Goal: Information Seeking & Learning: Learn about a topic

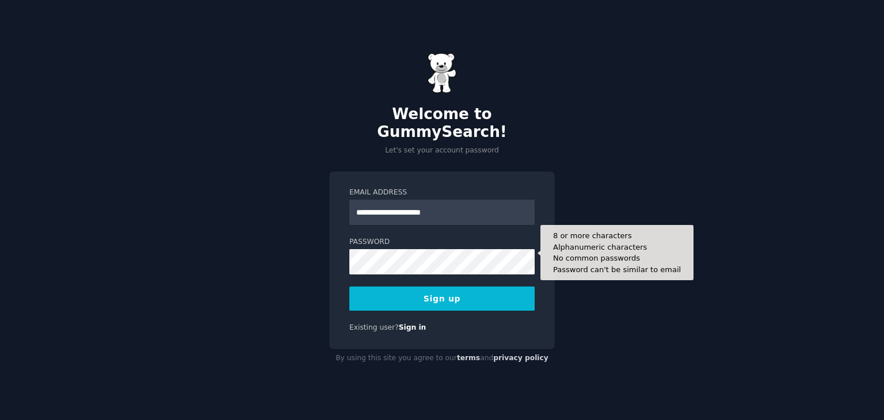
type input "**********"
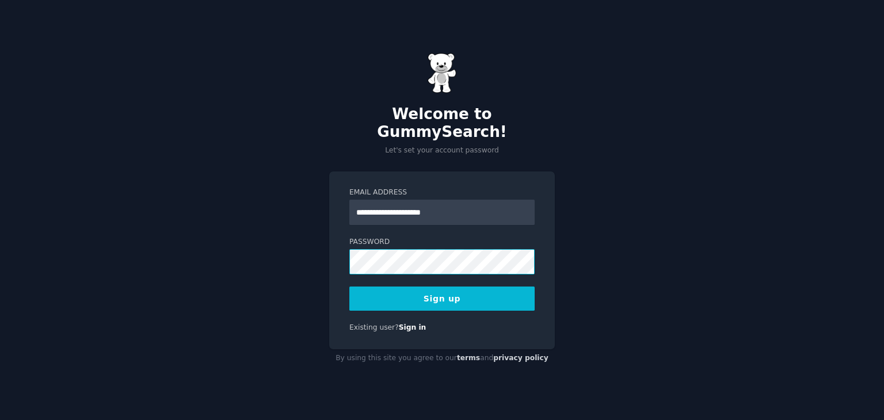
click at [349, 287] on button "Sign up" at bounding box center [441, 299] width 185 height 24
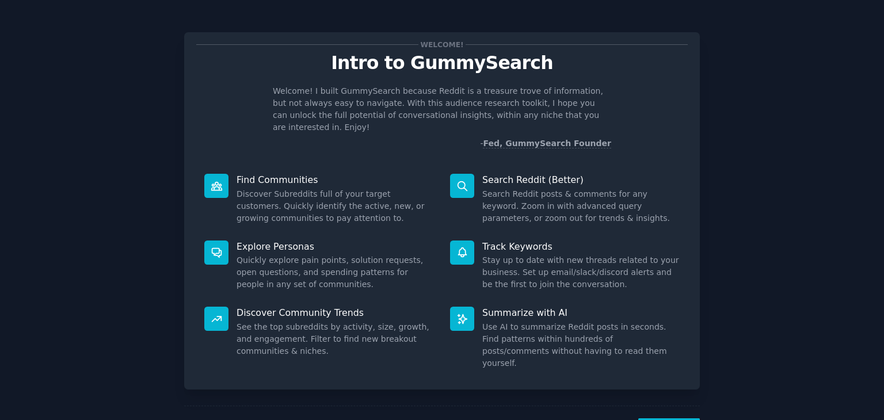
scroll to position [30, 0]
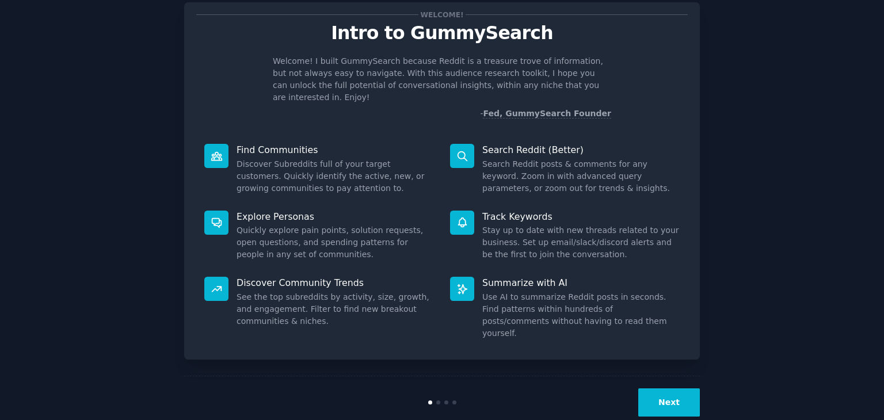
click at [668, 388] on button "Next" at bounding box center [669, 402] width 62 height 28
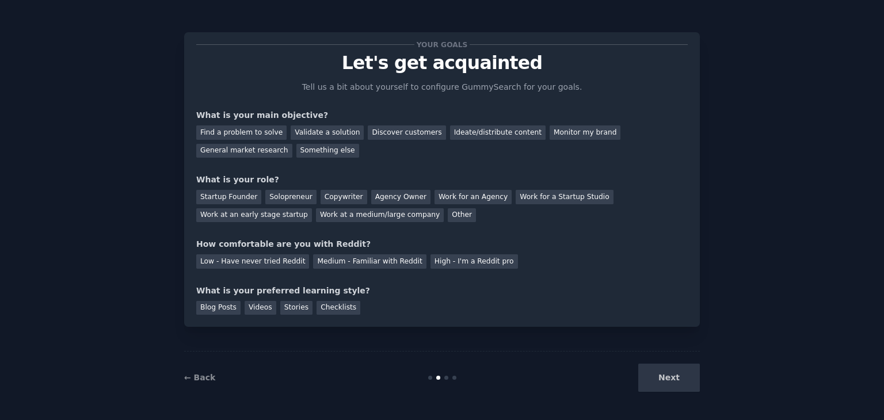
click at [668, 382] on div "Next" at bounding box center [614, 378] width 172 height 28
click at [237, 136] on div "Find a problem to solve" at bounding box center [241, 132] width 90 height 14
click at [304, 129] on div "Validate a solution" at bounding box center [327, 132] width 73 height 14
click at [247, 131] on div "Find a problem to solve" at bounding box center [241, 132] width 90 height 14
click at [223, 197] on div "Startup Founder" at bounding box center [228, 197] width 65 height 14
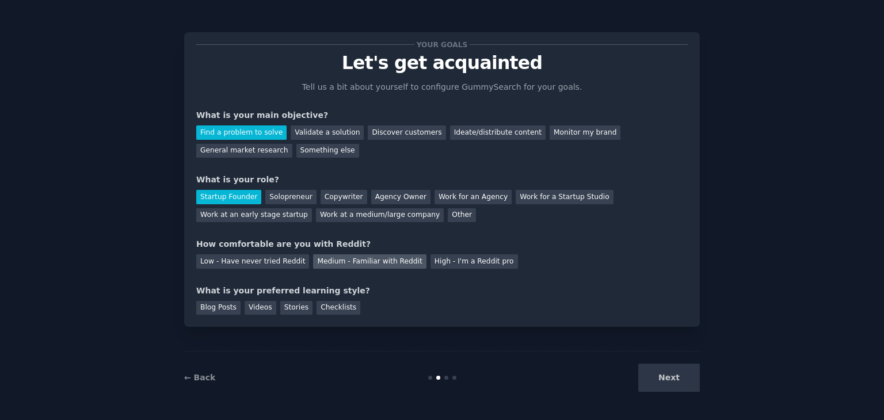
click at [350, 258] on div "Medium - Familiar with Reddit" at bounding box center [369, 261] width 113 height 14
click at [280, 311] on div "Stories" at bounding box center [296, 308] width 32 height 14
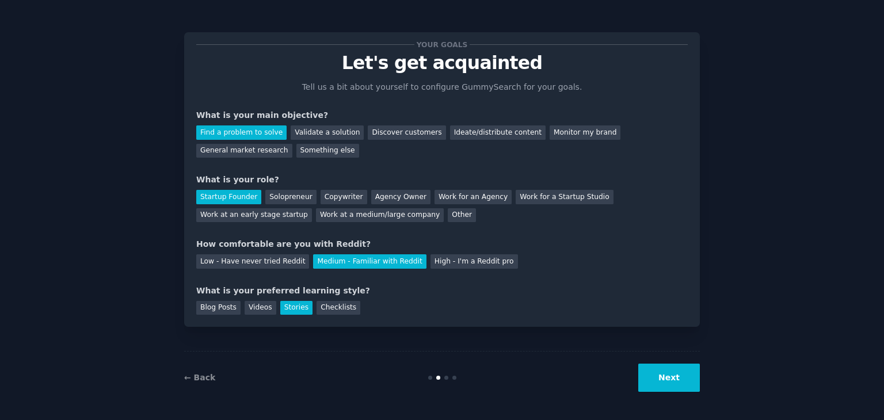
click at [652, 385] on button "Next" at bounding box center [669, 378] width 62 height 28
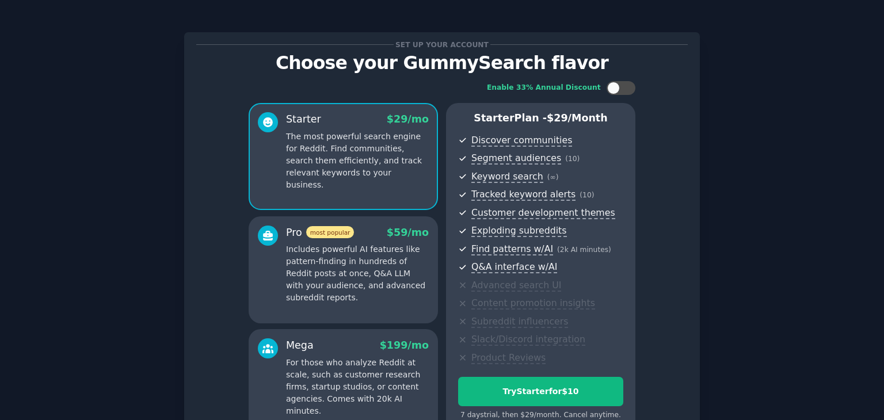
scroll to position [125, 0]
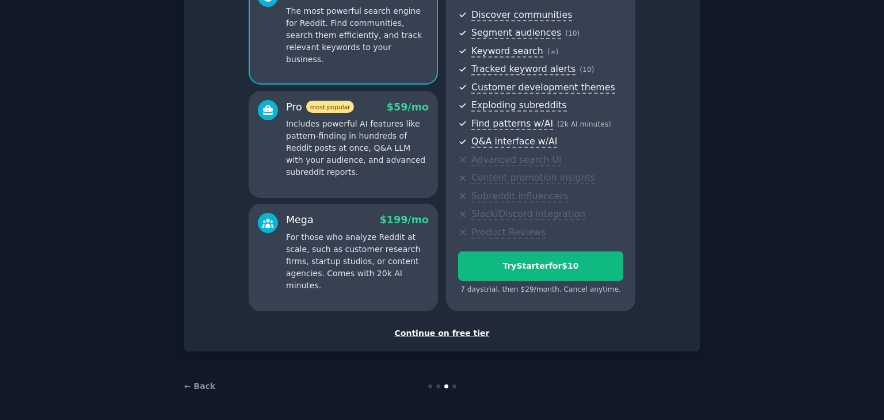
click at [459, 337] on div "Continue on free tier" at bounding box center [441, 333] width 491 height 12
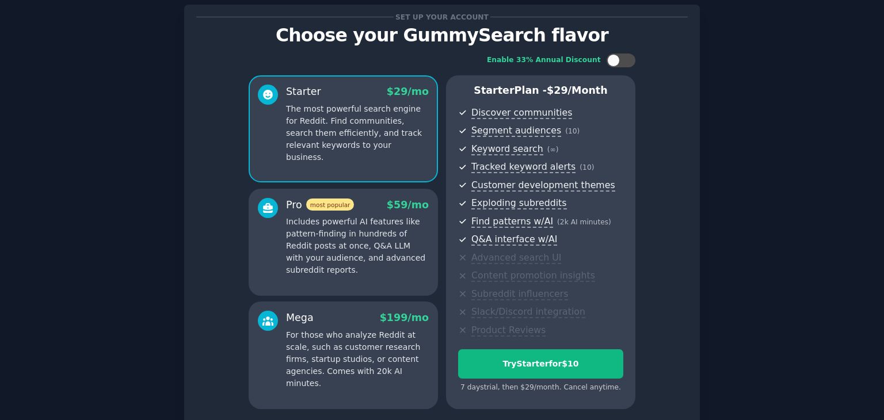
click at [368, 225] on p "Includes powerful AI features like pattern-finding in hundreds of Reddit posts …" at bounding box center [357, 246] width 143 height 60
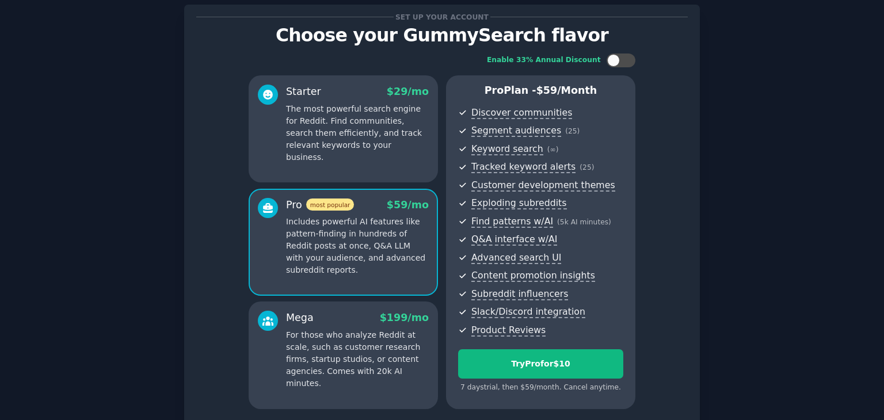
click at [369, 341] on p "For those who analyze Reddit at scale, such as customer research firms, startup…" at bounding box center [357, 359] width 143 height 60
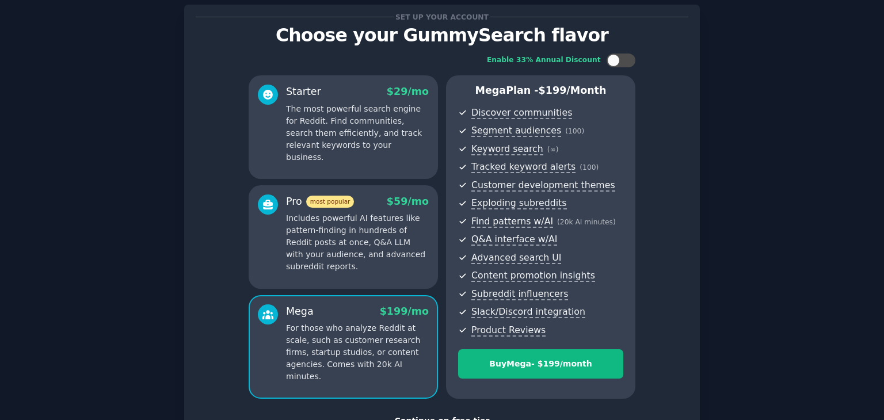
click at [375, 223] on p "Includes powerful AI features like pattern-finding in hundreds of Reddit posts …" at bounding box center [357, 242] width 143 height 60
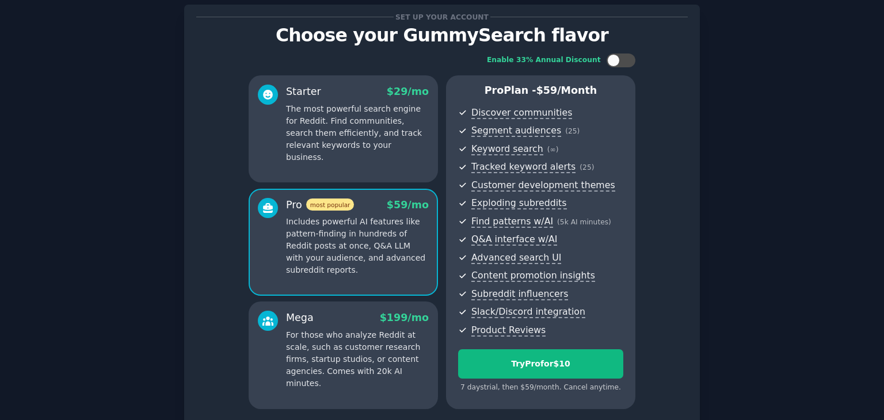
click at [355, 121] on p "The most powerful search engine for Reddit. Find communities, search them effic…" at bounding box center [357, 133] width 143 height 60
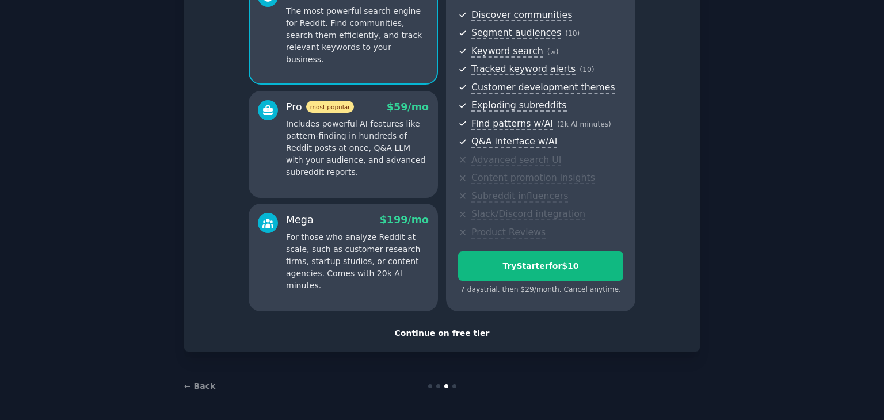
scroll to position [125, 0]
click at [435, 330] on div "Continue on free tier" at bounding box center [441, 334] width 491 height 12
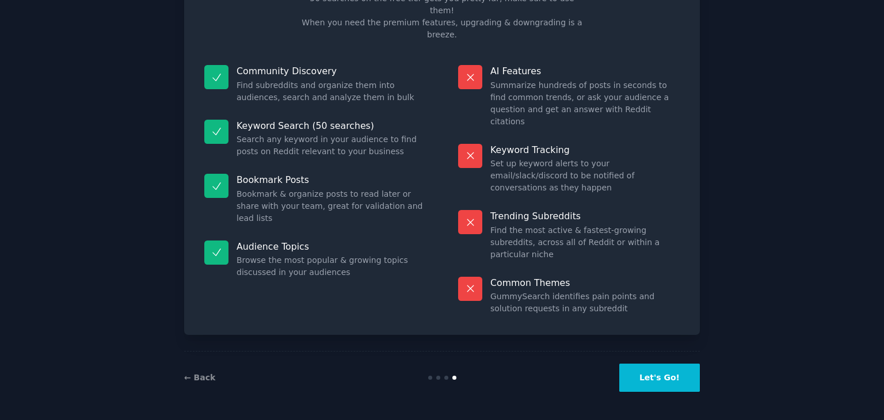
scroll to position [28, 0]
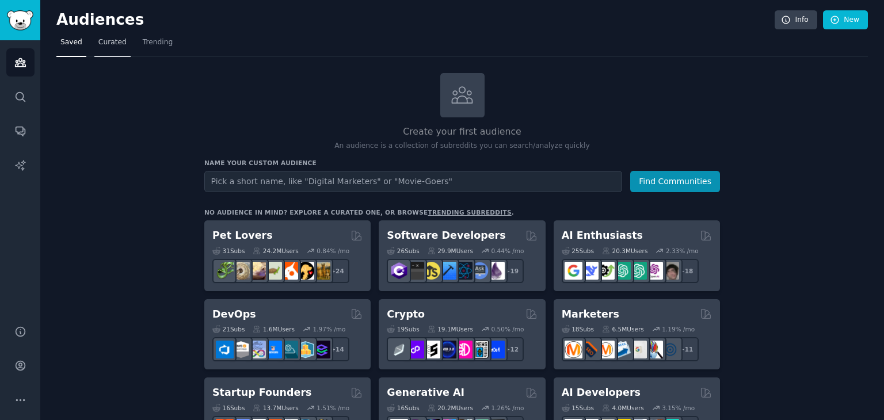
click at [108, 41] on span "Curated" at bounding box center [112, 42] width 28 height 10
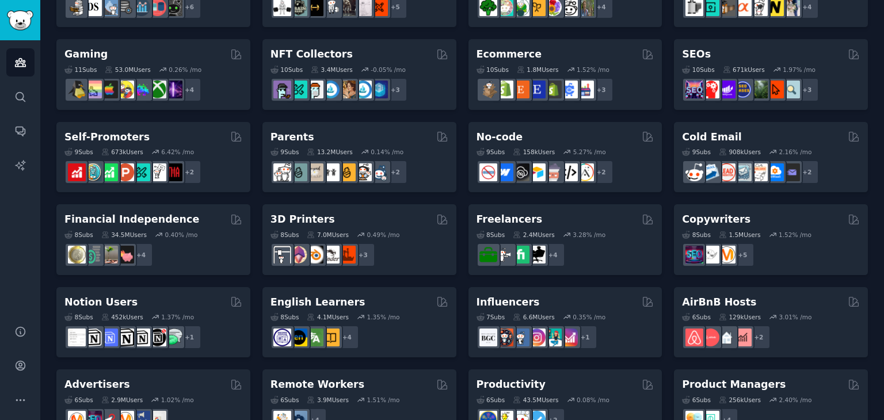
scroll to position [500, 0]
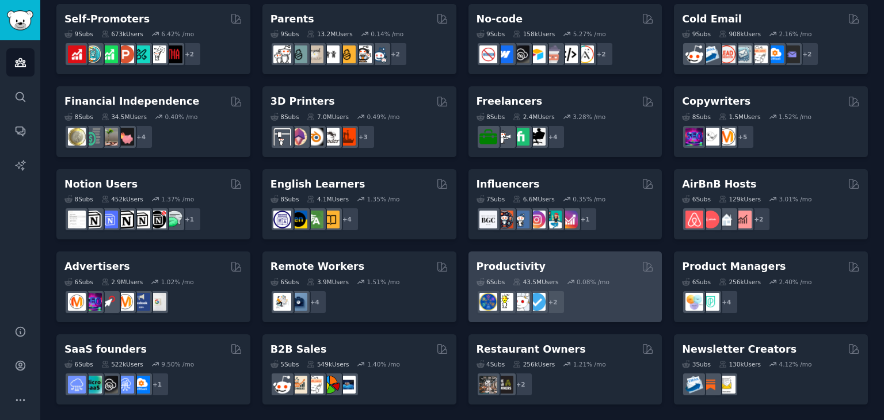
click at [551, 272] on div "Productivity" at bounding box center [566, 267] width 178 height 14
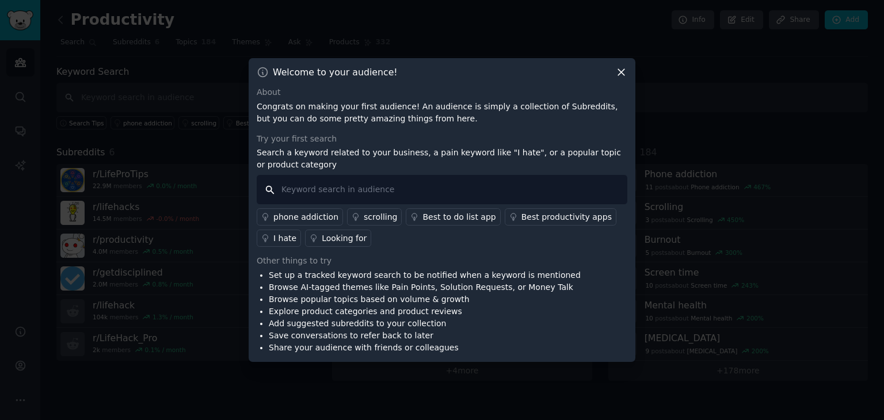
click at [445, 186] on input "text" at bounding box center [442, 189] width 371 height 29
type input "alternative to"
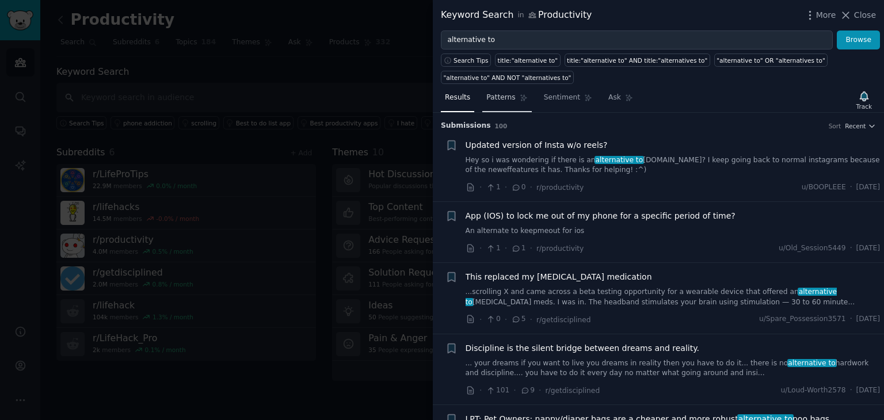
click at [497, 100] on span "Patterns" at bounding box center [500, 98] width 29 height 10
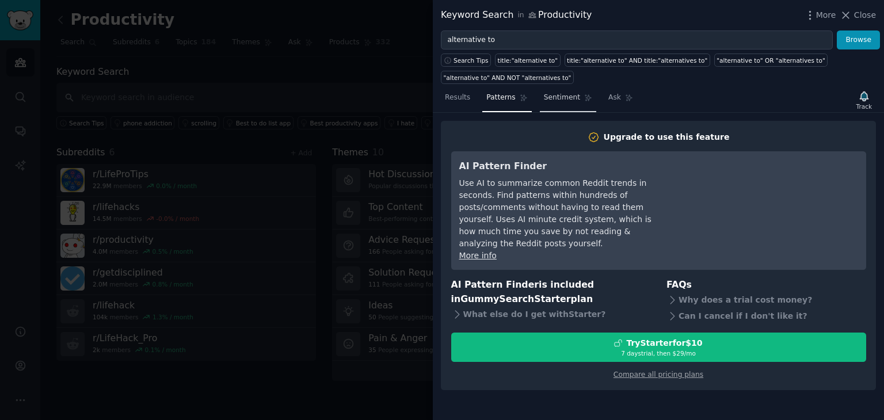
click at [544, 96] on span "Sentiment" at bounding box center [562, 98] width 36 height 10
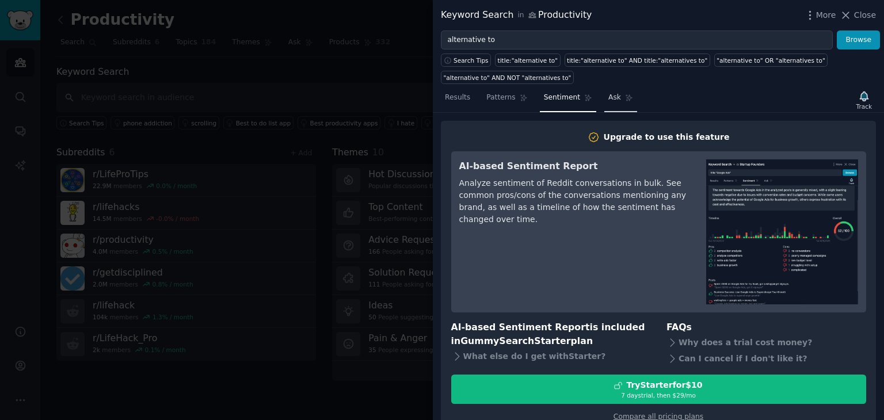
click at [604, 95] on link "Ask" at bounding box center [620, 101] width 33 height 24
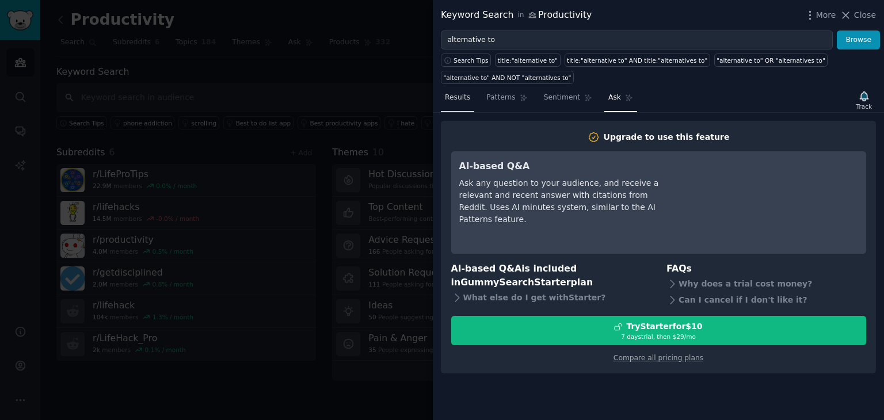
click at [460, 105] on link "Results" at bounding box center [457, 101] width 33 height 24
click at [820, 10] on span "More" at bounding box center [826, 15] width 20 height 12
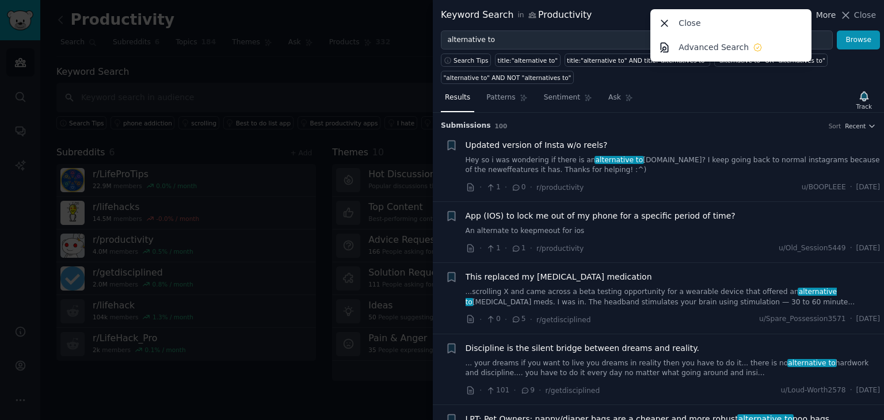
click at [811, 12] on div "Close Advanced Search" at bounding box center [730, 35] width 161 height 52
click at [805, 81] on div "Search Tips title:"alternative to" title:"alternative to" AND title:"alternativ…" at bounding box center [658, 66] width 451 height 35
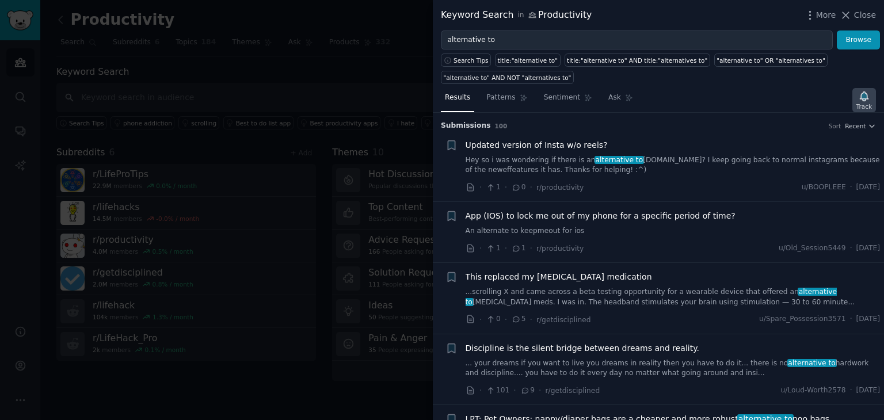
click at [868, 104] on div "Track" at bounding box center [864, 106] width 16 height 8
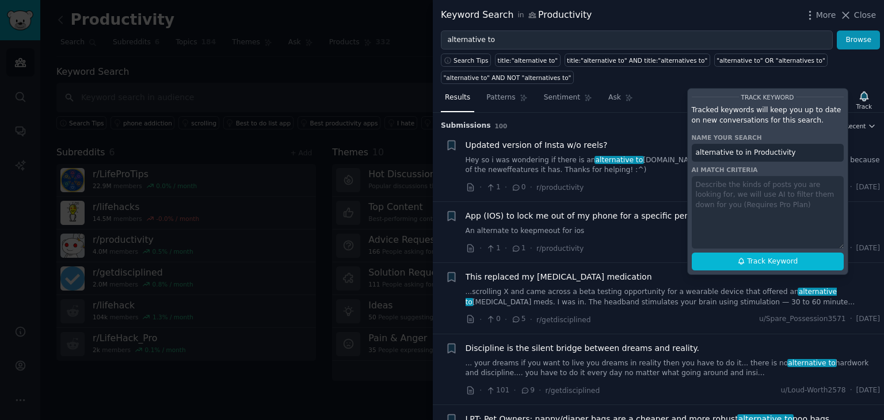
click at [820, 74] on div "Search Tips title:"alternative to" title:"alternative to" AND title:"alternativ…" at bounding box center [658, 66] width 451 height 35
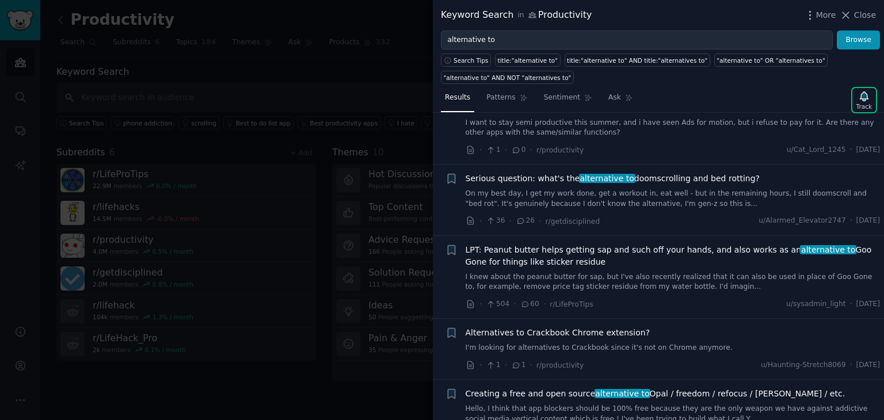
scroll to position [1249, 0]
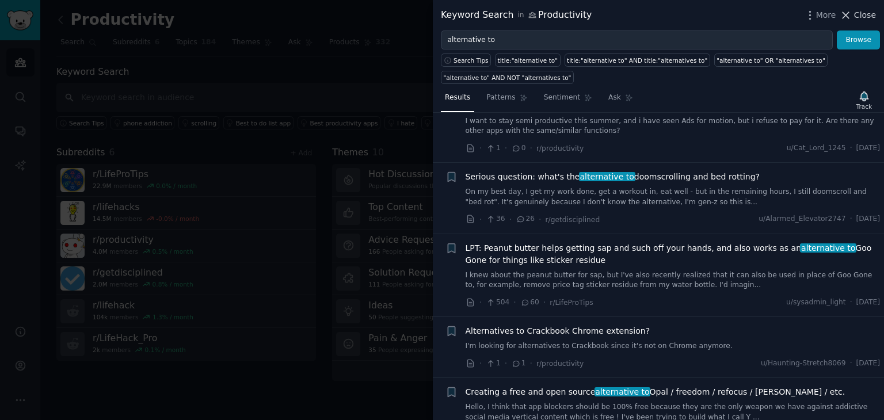
click at [847, 20] on icon at bounding box center [846, 15] width 12 height 12
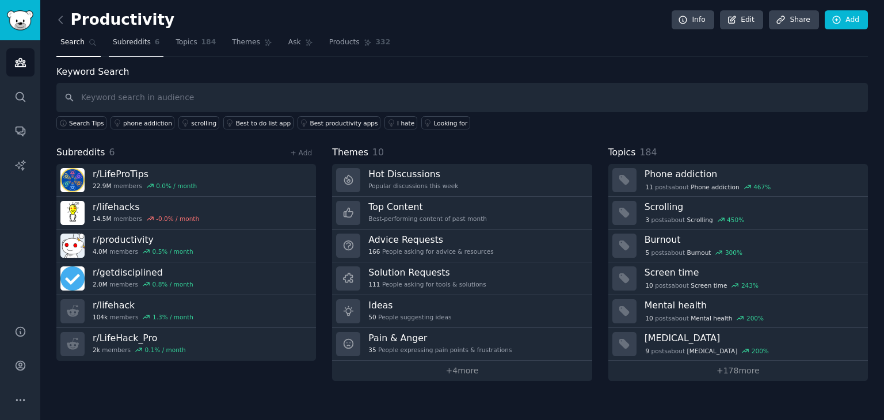
click at [136, 44] on span "Subreddits" at bounding box center [132, 42] width 38 height 10
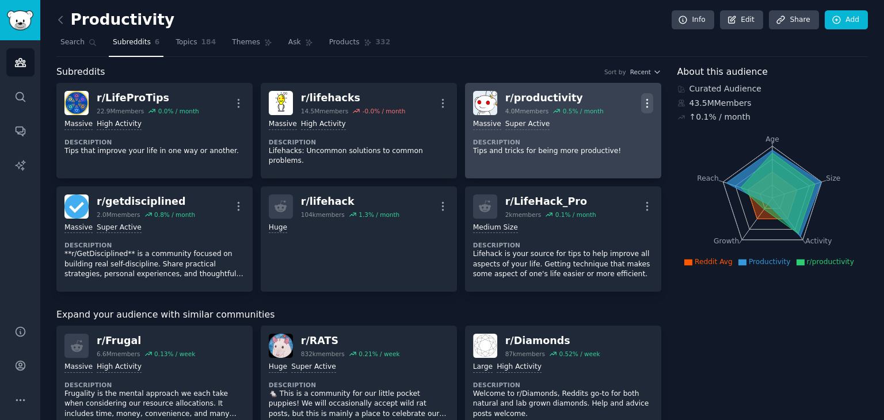
click at [649, 104] on icon "button" at bounding box center [647, 103] width 12 height 12
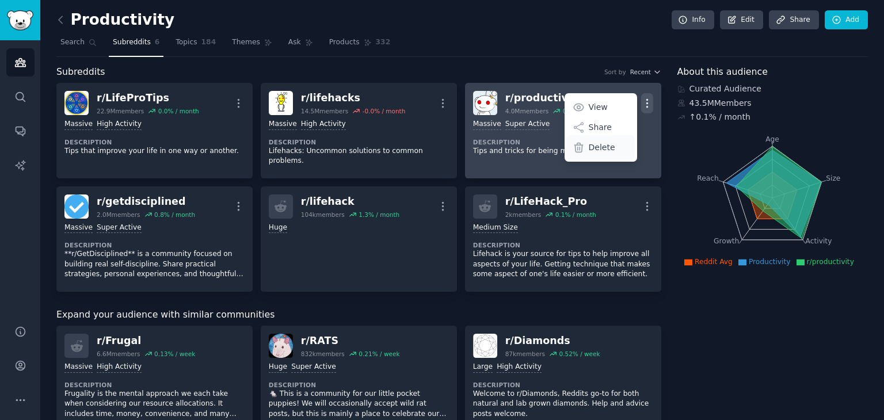
click at [602, 148] on p "Delete" at bounding box center [602, 148] width 26 height 12
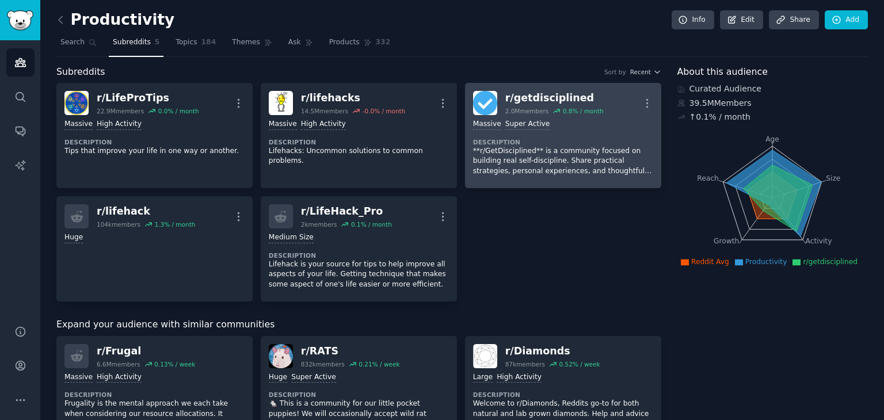
click at [586, 113] on div "0.8 % / month" at bounding box center [583, 111] width 41 height 8
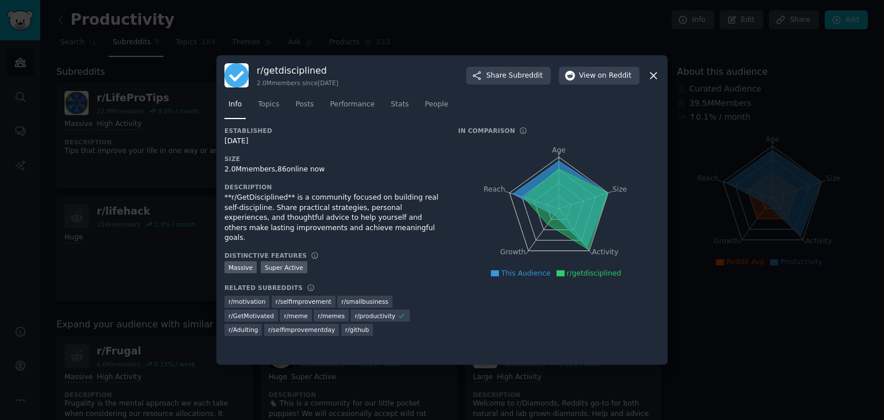
click at [307, 69] on h3 "r/ getdisciplined" at bounding box center [298, 70] width 82 height 12
copy h3 "getdisciplined"
click at [307, 69] on h3 "r/ getdisciplined" at bounding box center [298, 70] width 82 height 12
click at [311, 68] on h3 "r/ getdisciplined" at bounding box center [298, 70] width 82 height 12
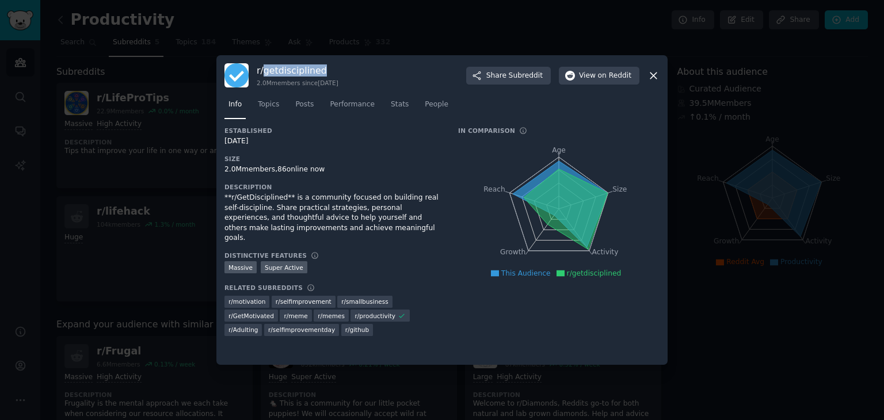
click at [311, 68] on h3 "r/ getdisciplined" at bounding box center [298, 70] width 82 height 12
copy h3 "getdisciplined"
click at [311, 68] on h3 "r/ getdisciplined" at bounding box center [298, 70] width 82 height 12
click at [306, 74] on h3 "r/ getdisciplined" at bounding box center [298, 70] width 82 height 12
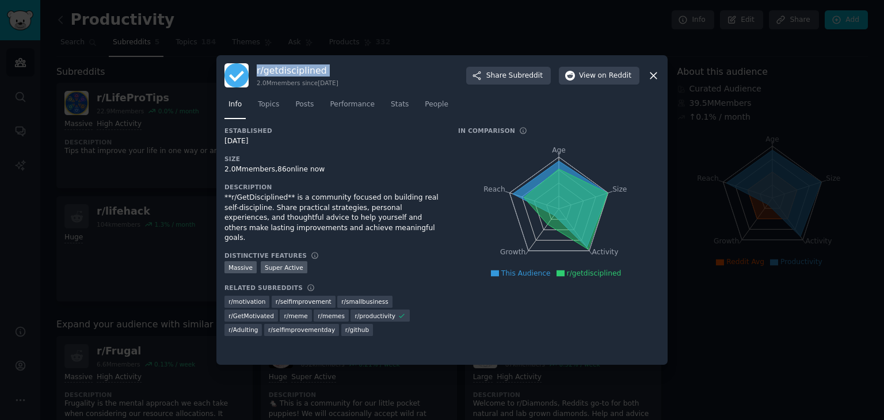
click at [306, 74] on h3 "r/ getdisciplined" at bounding box center [298, 70] width 82 height 12
click at [734, 49] on div at bounding box center [442, 210] width 884 height 420
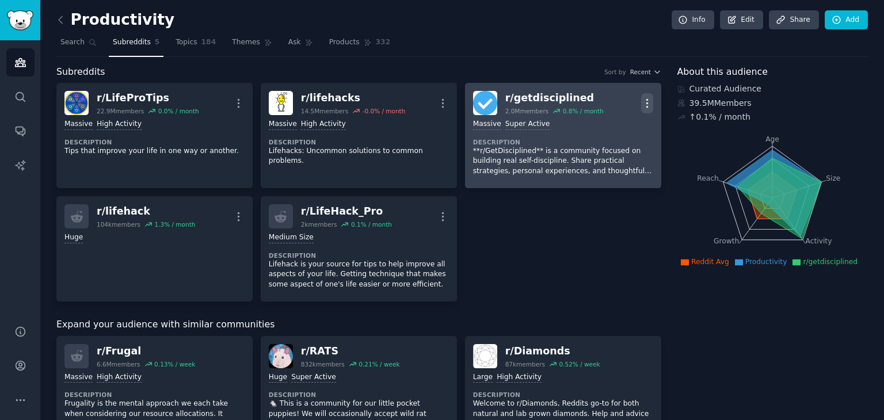
click at [643, 101] on icon "button" at bounding box center [647, 103] width 12 height 12
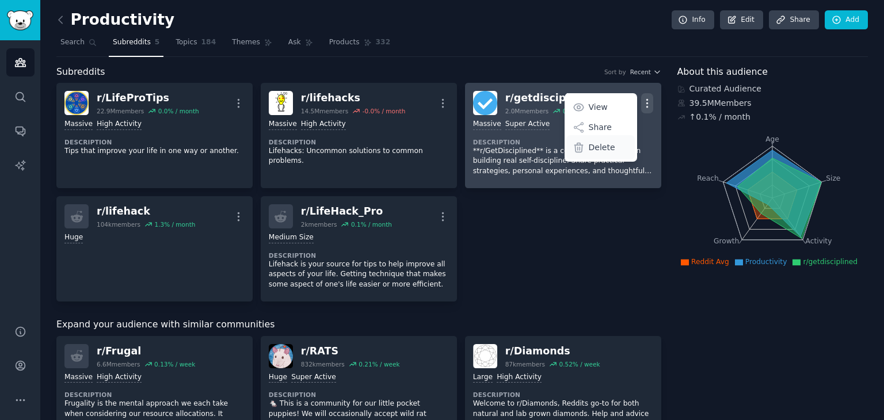
click at [596, 153] on div "Delete" at bounding box center [600, 147] width 68 height 24
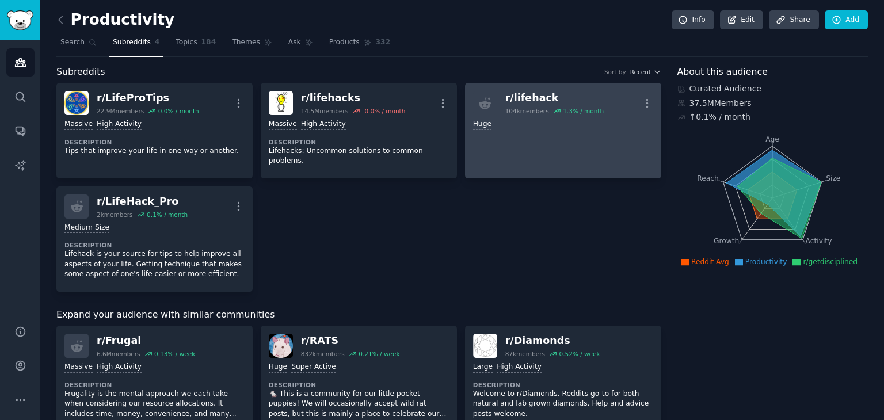
click at [532, 94] on div "r/ lifehack" at bounding box center [554, 98] width 98 height 14
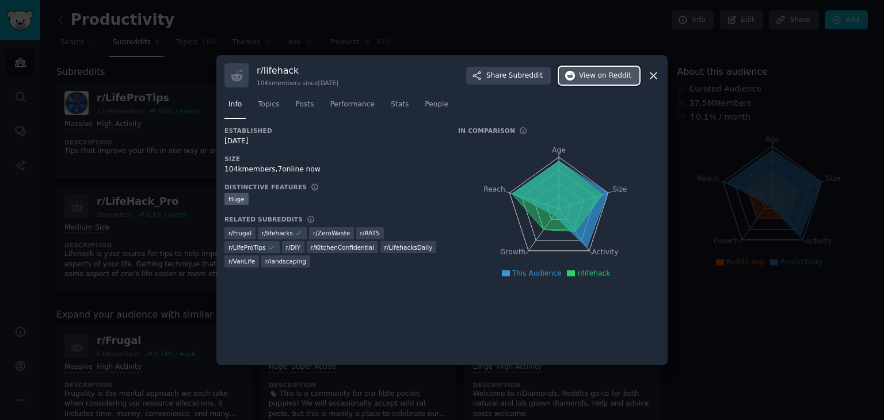
click at [581, 79] on button "View on Reddit" at bounding box center [599, 76] width 81 height 18
